Goal: Task Accomplishment & Management: Complete application form

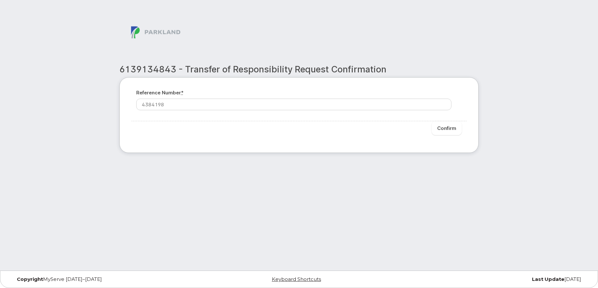
type input "4384198"
click at [445, 130] on input "Confirm" at bounding box center [447, 128] width 30 height 14
type input "Please wait..."
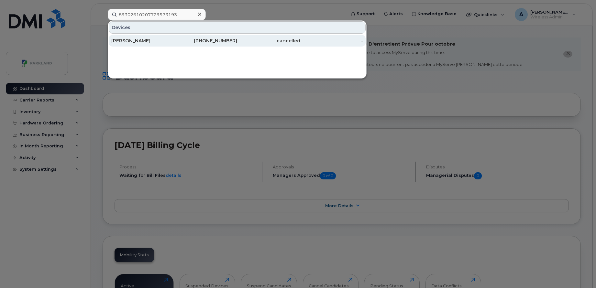
type input "89302610207729573193"
click at [178, 43] on div "437-451-7953" at bounding box center [205, 41] width 63 height 6
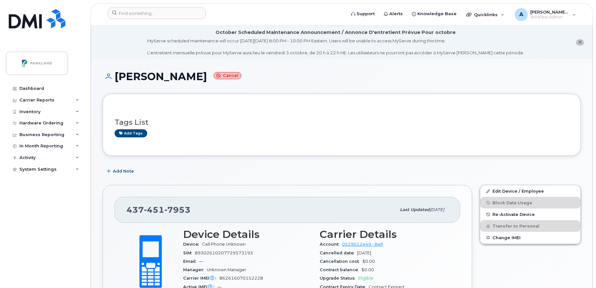
drag, startPoint x: 243, startPoint y: 74, endPoint x: 113, endPoint y: 83, distance: 130.4
click at [113, 83] on div "[PERSON_NAME] Mc Cormick Cancel" at bounding box center [342, 82] width 478 height 23
copy h1 "[PERSON_NAME]"
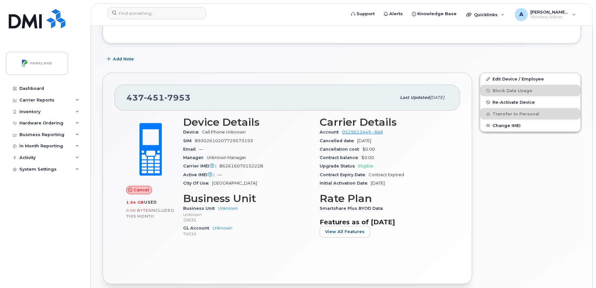
scroll to position [104, 0]
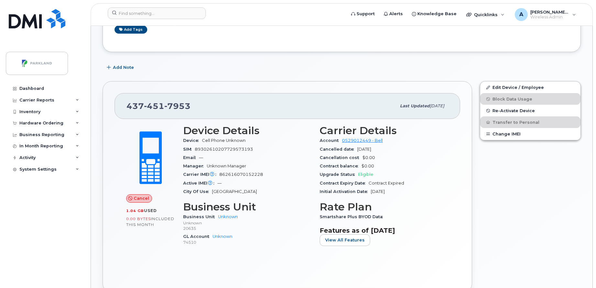
click at [306, 96] on div "[PHONE_NUMBER] Last updated [DATE]" at bounding box center [288, 106] width 346 height 26
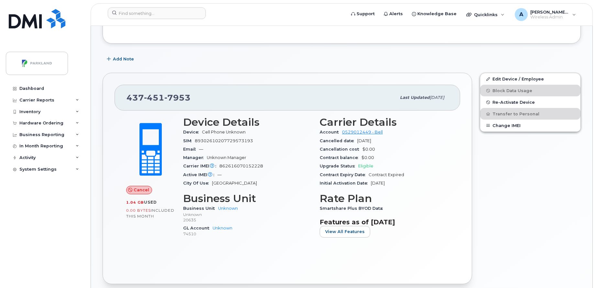
scroll to position [113, 0]
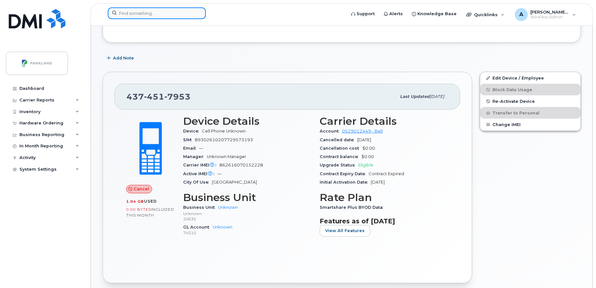
click at [188, 15] on input at bounding box center [157, 13] width 98 height 12
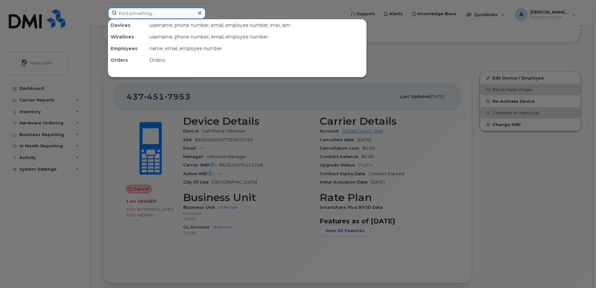
paste input "862616070152228"
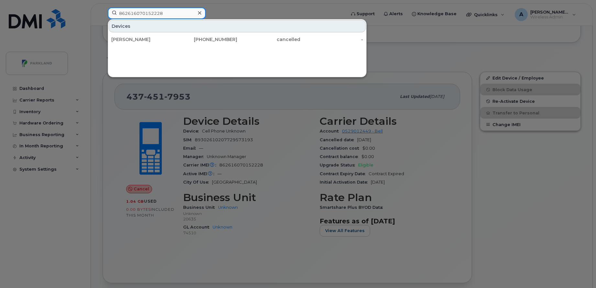
type input "862616070152228"
click at [405, 119] on div at bounding box center [298, 144] width 596 height 288
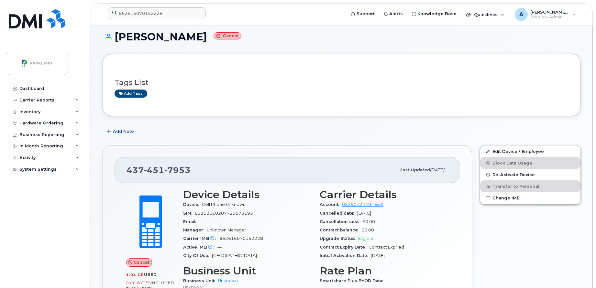
scroll to position [39, 0]
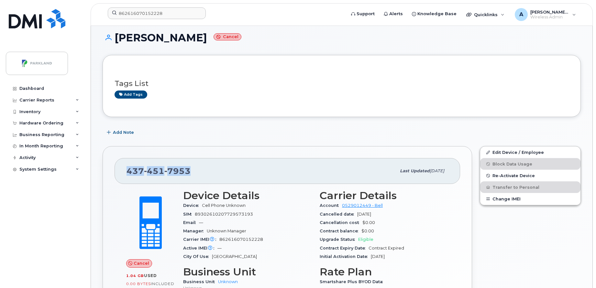
drag, startPoint x: 195, startPoint y: 172, endPoint x: 124, endPoint y: 179, distance: 71.9
click at [124, 179] on div "[PHONE_NUMBER] Last updated [DATE]" at bounding box center [288, 171] width 346 height 26
copy span "[PHONE_NUMBER]"
